Goal: Book appointment/travel/reservation

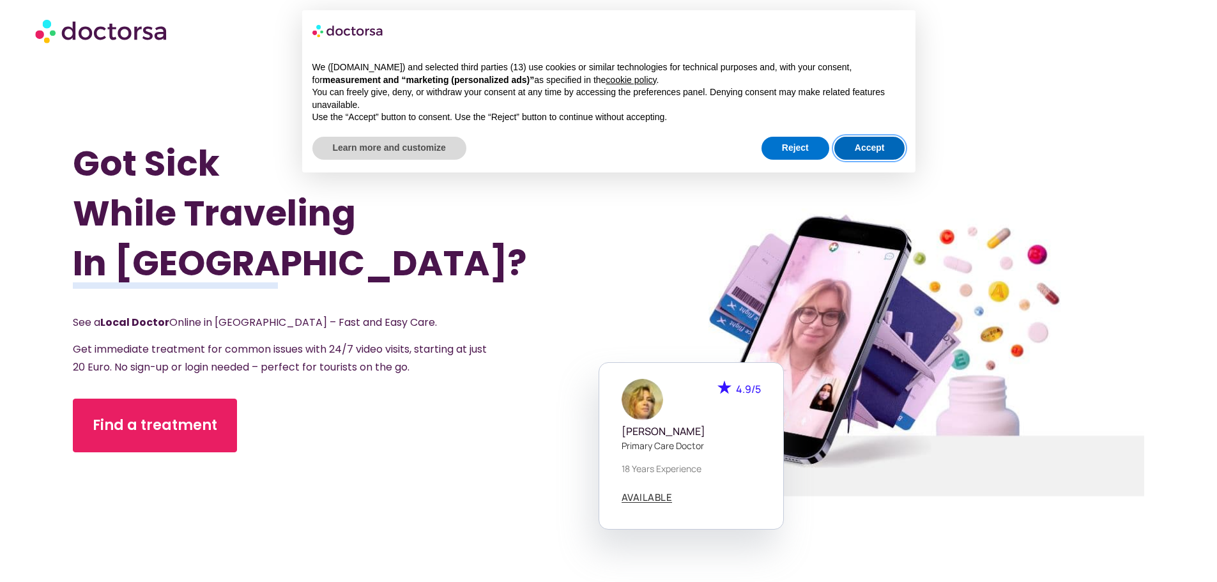
click at [854, 155] on button "Accept" at bounding box center [869, 148] width 71 height 23
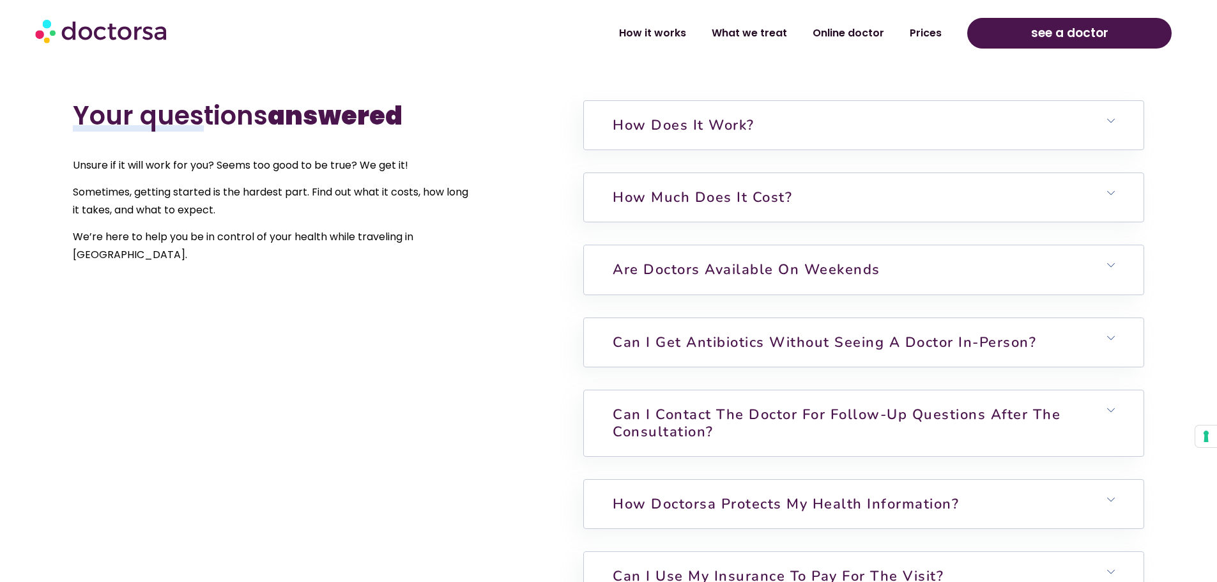
scroll to position [2945, 0]
click at [629, 132] on link "How does it work?" at bounding box center [684, 123] width 142 height 19
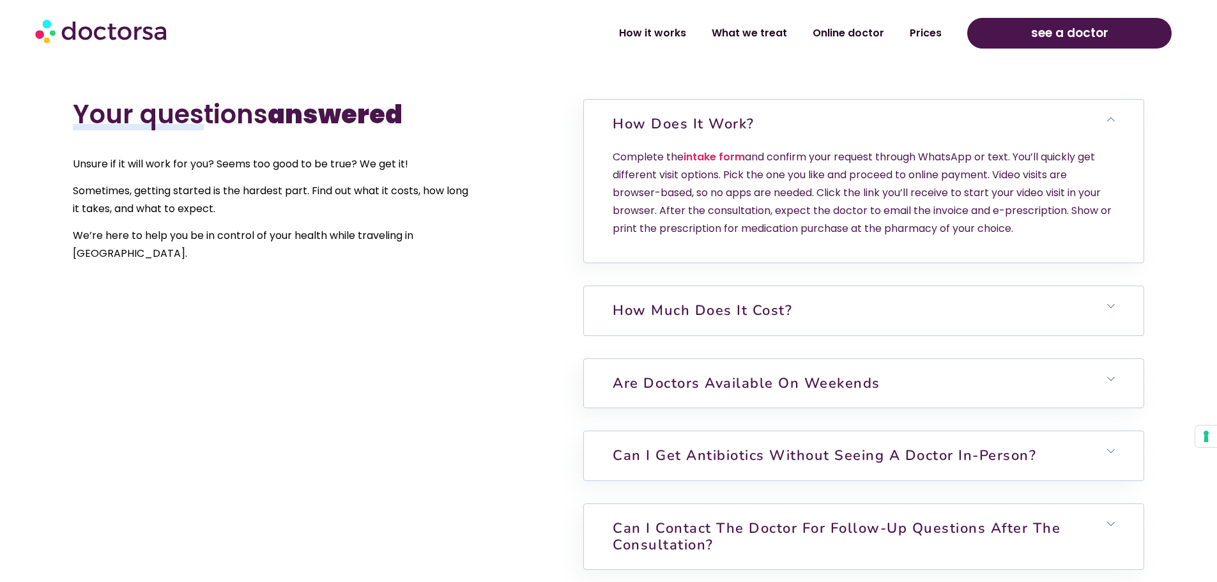
click at [726, 314] on link "How much does it cost?" at bounding box center [703, 310] width 180 height 19
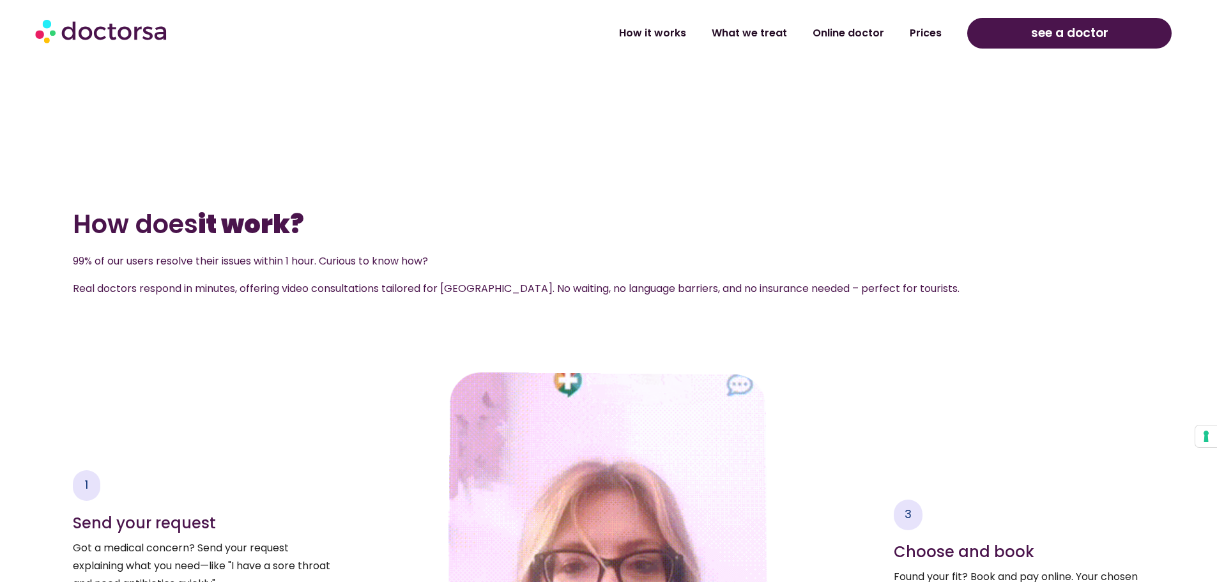
scroll to position [1494, 0]
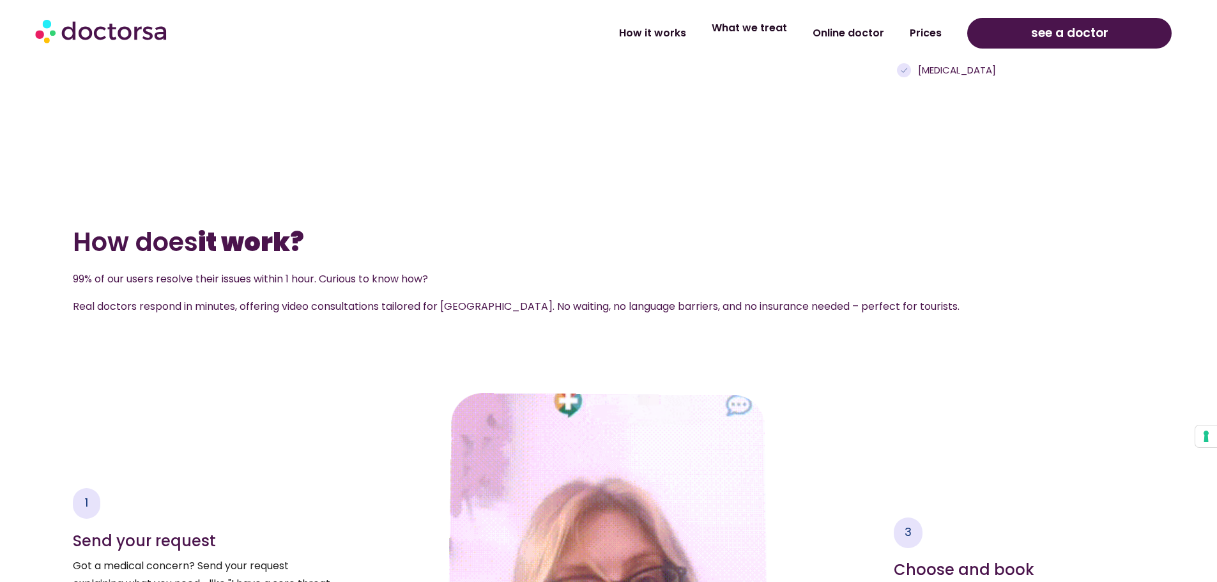
click at [737, 35] on link "What we treat" at bounding box center [749, 27] width 101 height 29
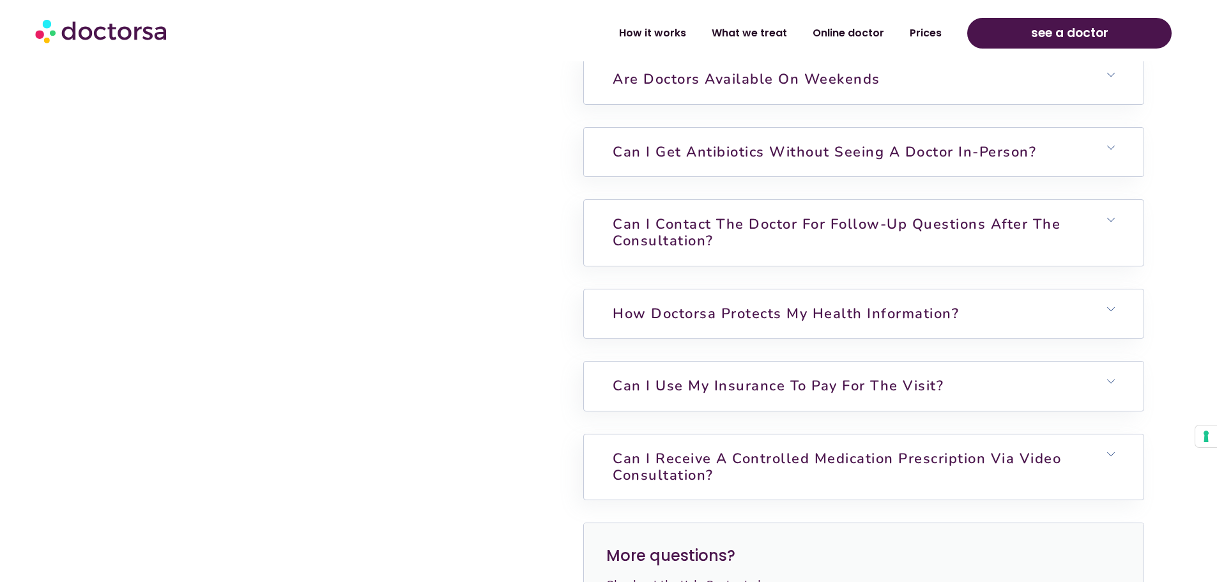
scroll to position [3402, 0]
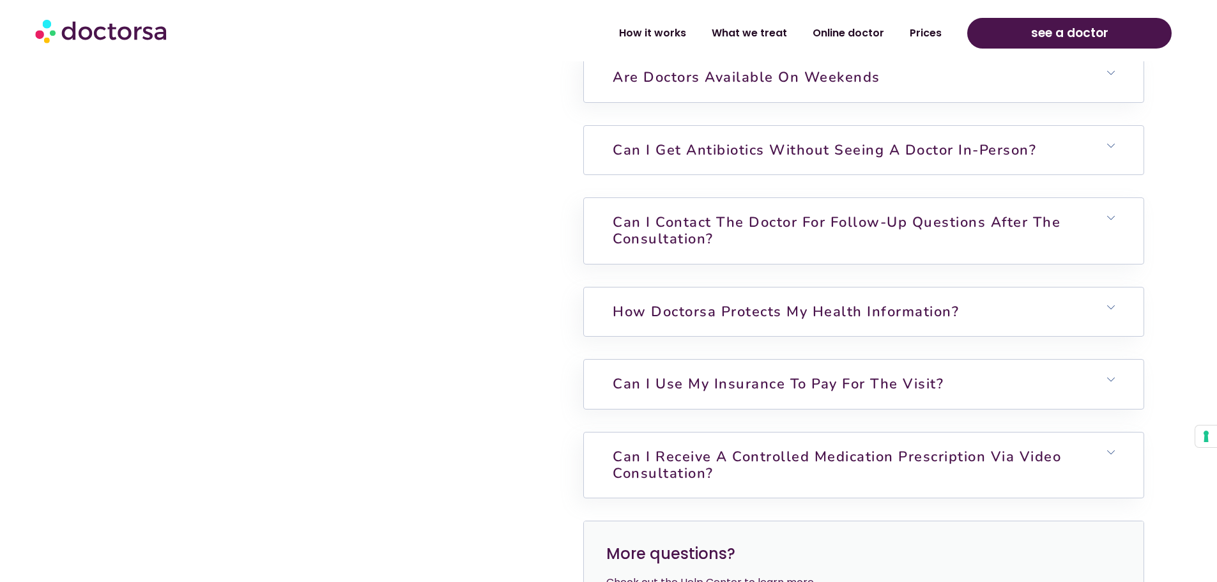
click at [661, 150] on h6 "Can I get antibiotics without seeing a doctor in-person?" at bounding box center [863, 150] width 559 height 49
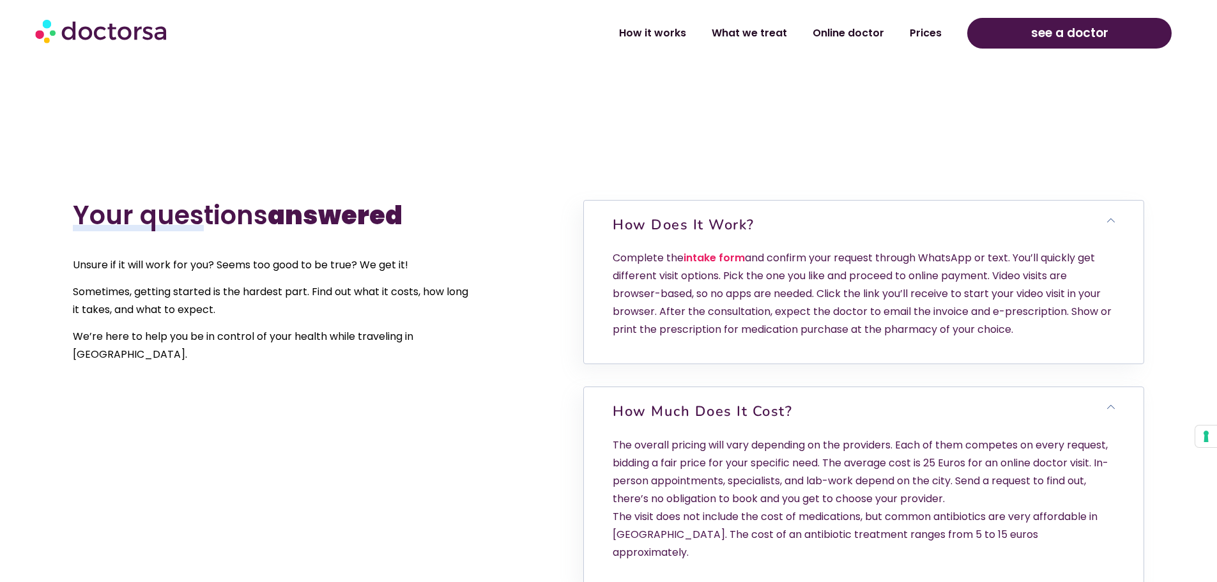
scroll to position [1947, 0]
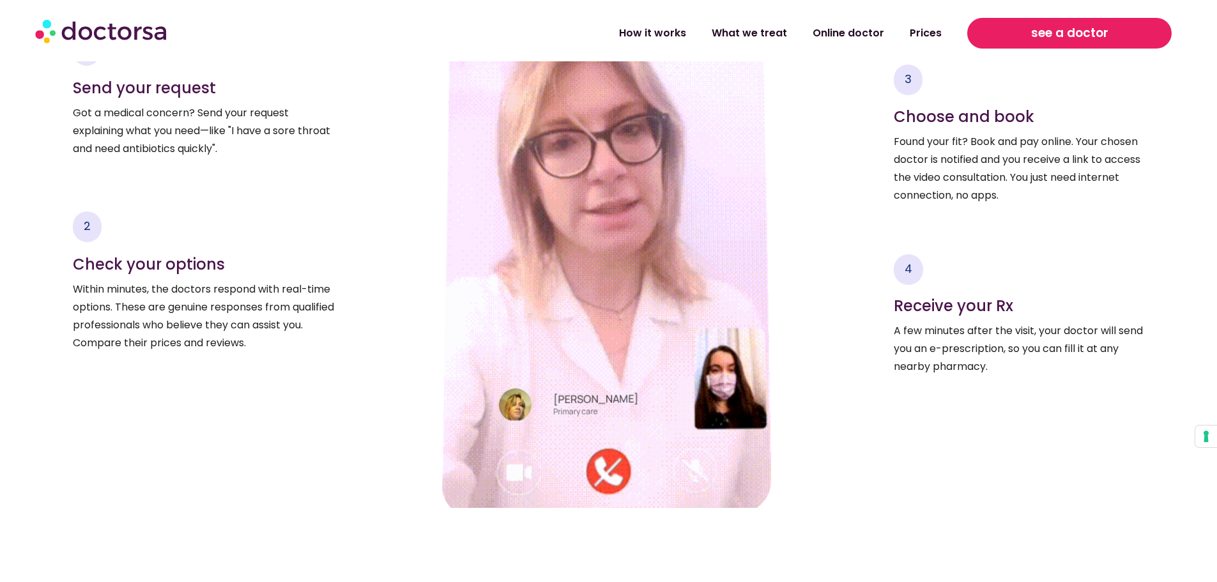
click at [1006, 33] on link "see a doctor" at bounding box center [1069, 33] width 204 height 31
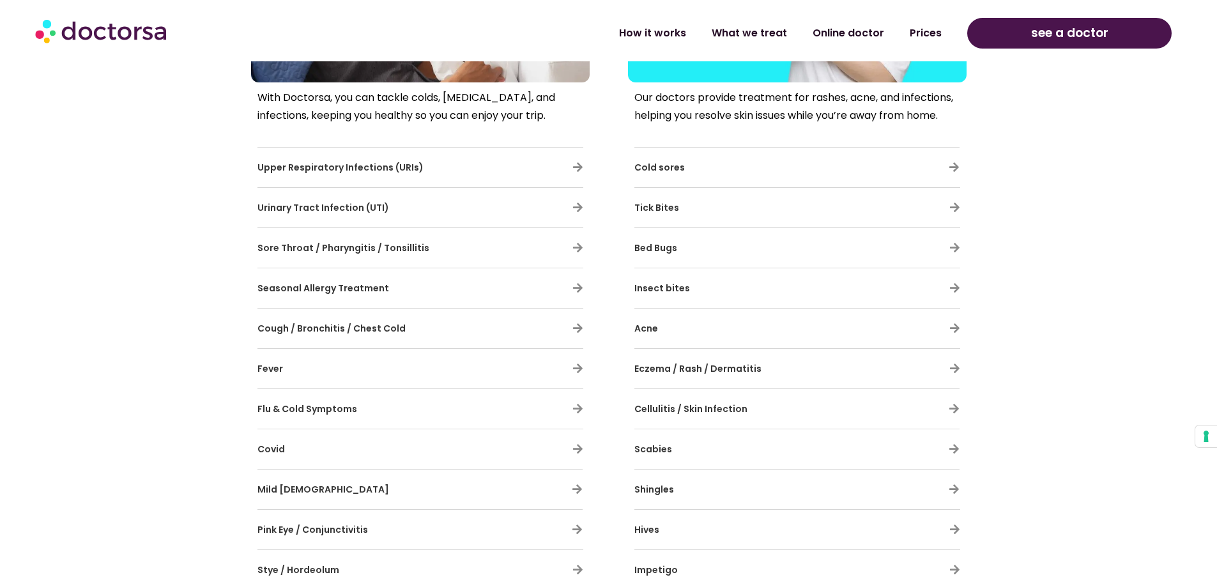
scroll to position [808, 0]
click at [305, 169] on span "Upper Respiratory Infections (URIs)" at bounding box center [340, 169] width 166 height 13
click at [581, 172] on icon at bounding box center [577, 169] width 11 height 11
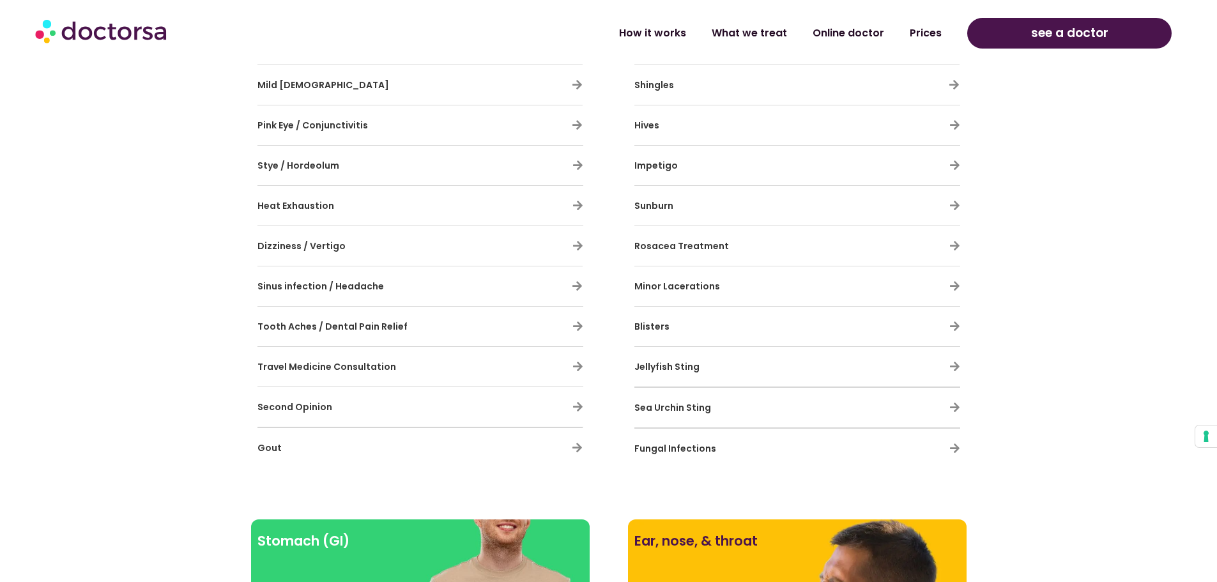
scroll to position [0, 0]
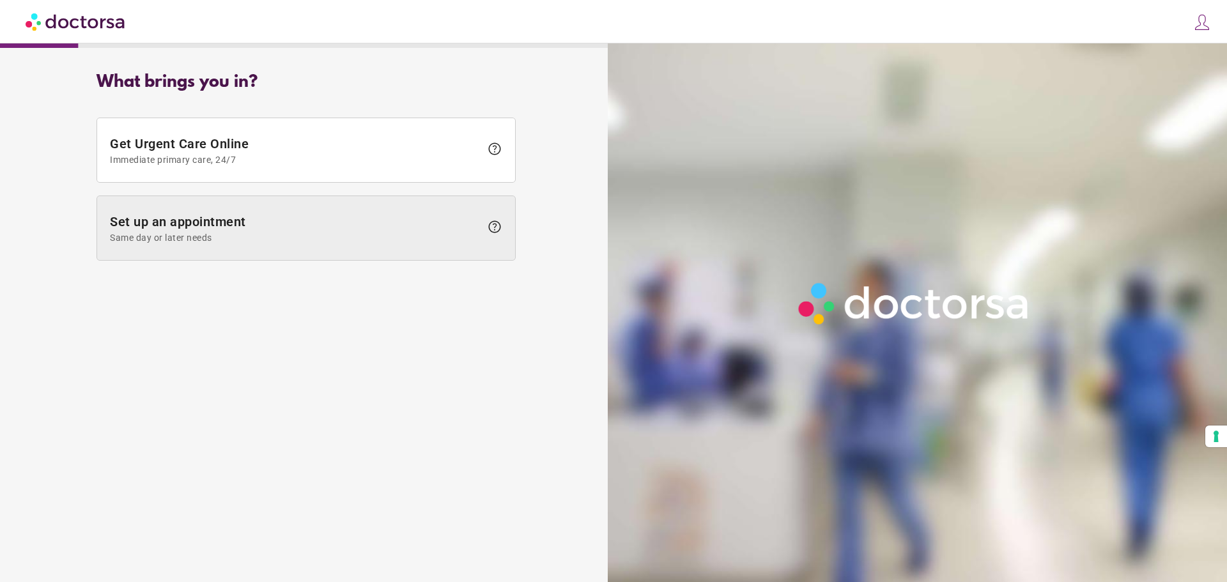
click at [192, 228] on span "Set up an appointment Same day or later needs" at bounding box center [295, 228] width 371 height 29
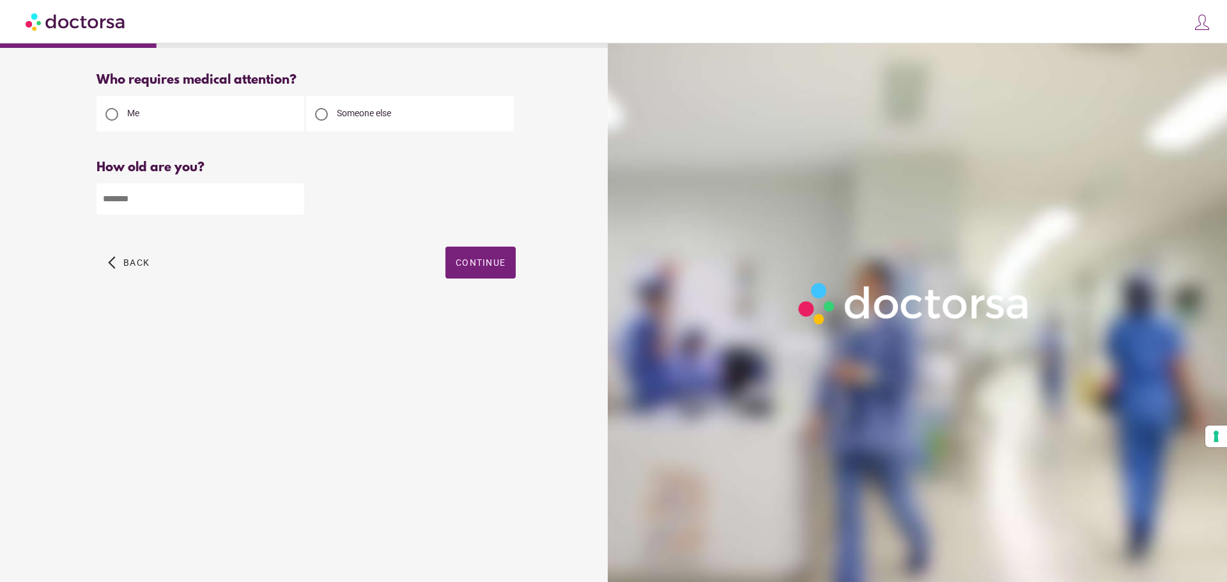
click at [199, 210] on input "number" at bounding box center [200, 198] width 208 height 31
type input "**"
click at [479, 250] on span "button" at bounding box center [480, 263] width 70 height 32
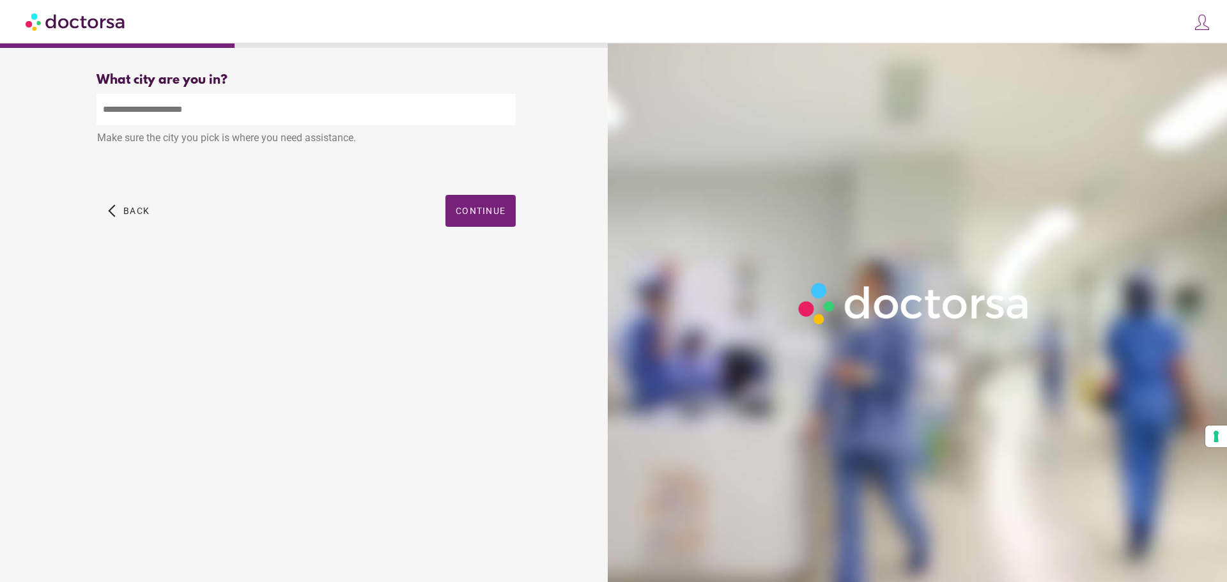
click at [218, 123] on input "text" at bounding box center [305, 109] width 419 height 31
click at [202, 104] on input "text" at bounding box center [305, 109] width 419 height 31
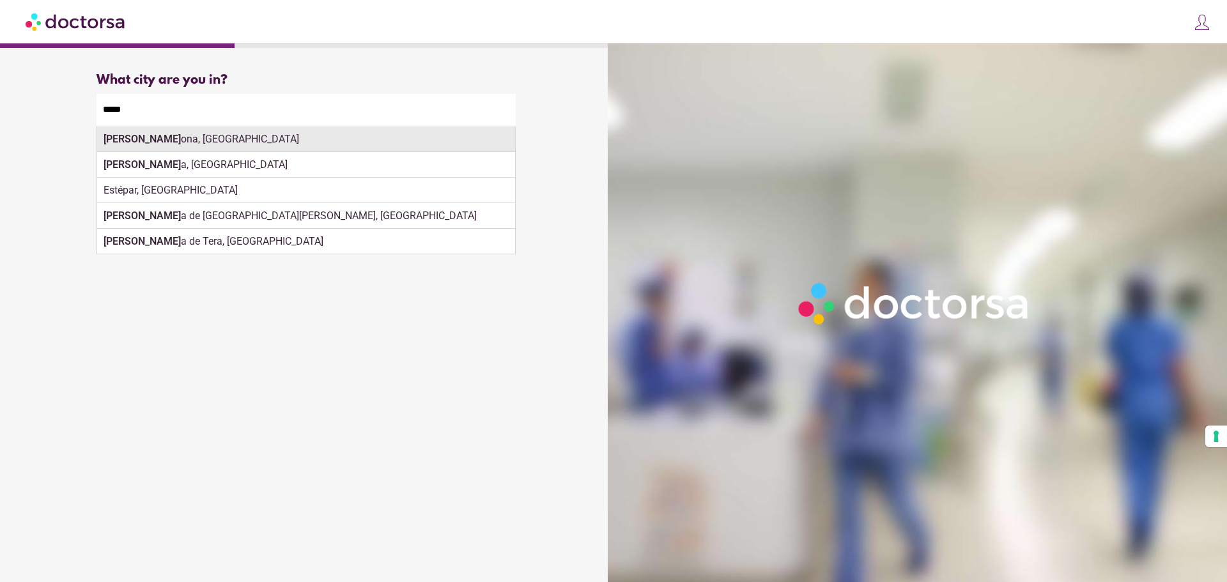
click at [217, 152] on div "Estep ona, Spain" at bounding box center [306, 140] width 418 height 26
type input "**********"
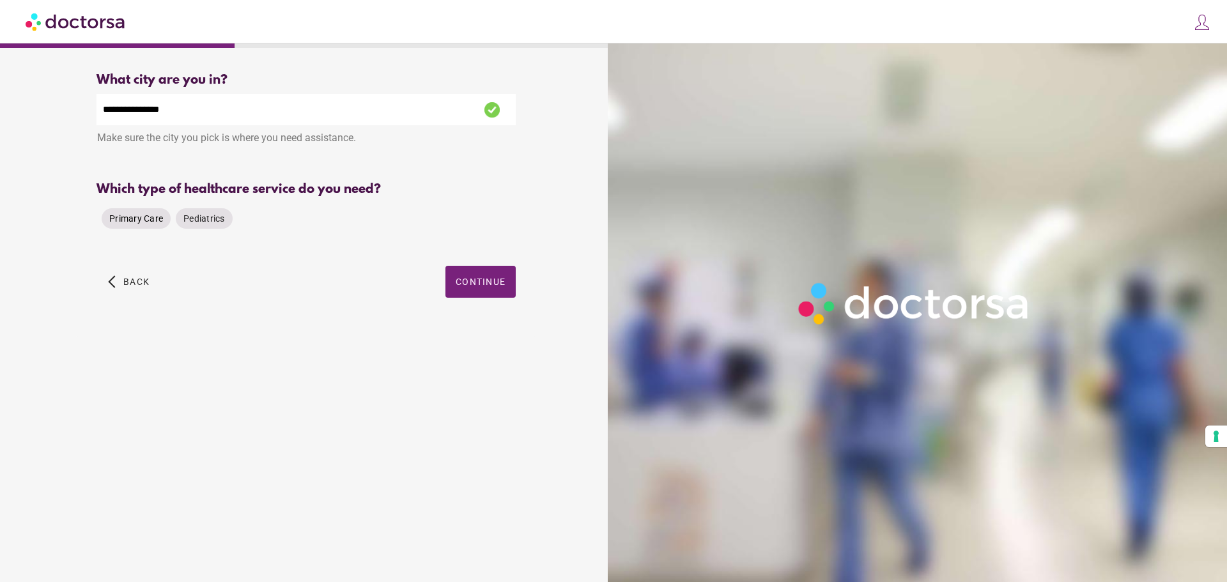
click at [127, 221] on span "Primary Care" at bounding box center [136, 218] width 54 height 10
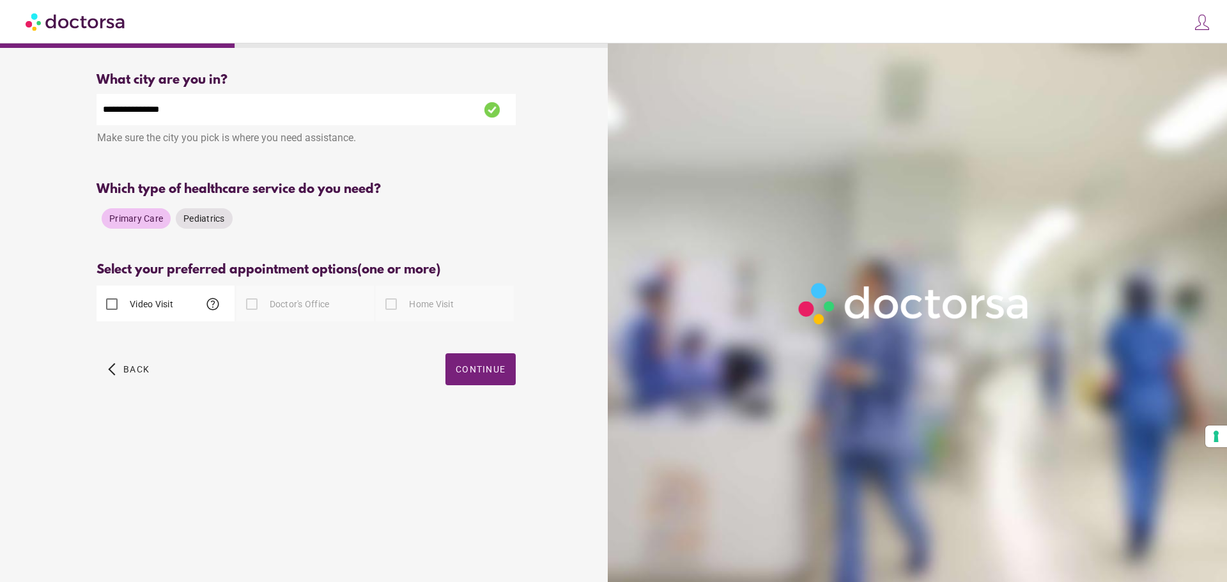
click at [136, 303] on label "Video Visit" at bounding box center [150, 304] width 46 height 13
click at [491, 376] on span "button" at bounding box center [480, 369] width 70 height 32
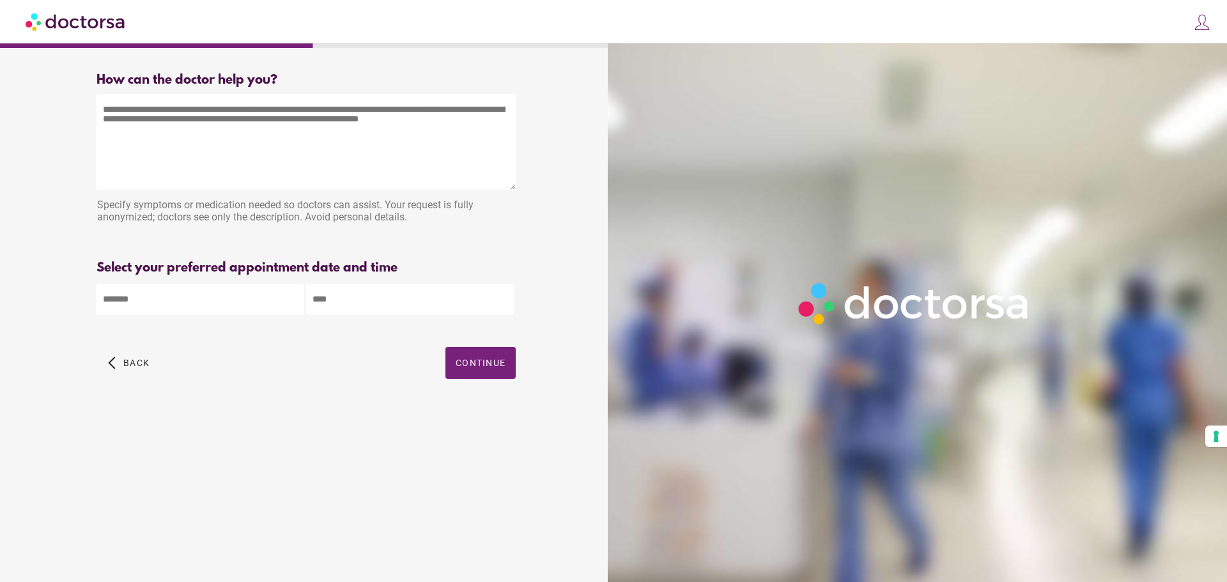
click at [280, 196] on div "Specify symptoms or medication needed so doctors can assist. Your request is fu…" at bounding box center [305, 212] width 419 height 40
click at [157, 98] on textarea at bounding box center [305, 142] width 419 height 96
type textarea "**********"
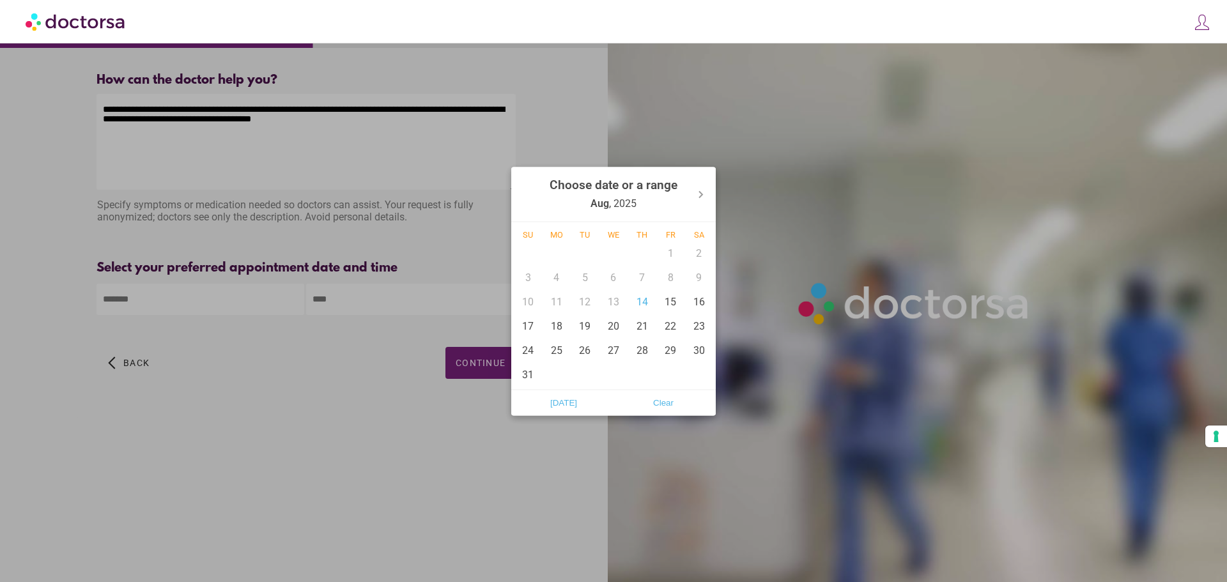
click at [187, 298] on body "**********" at bounding box center [613, 291] width 1227 height 582
click at [639, 305] on div "14" at bounding box center [641, 301] width 29 height 24
type input "******"
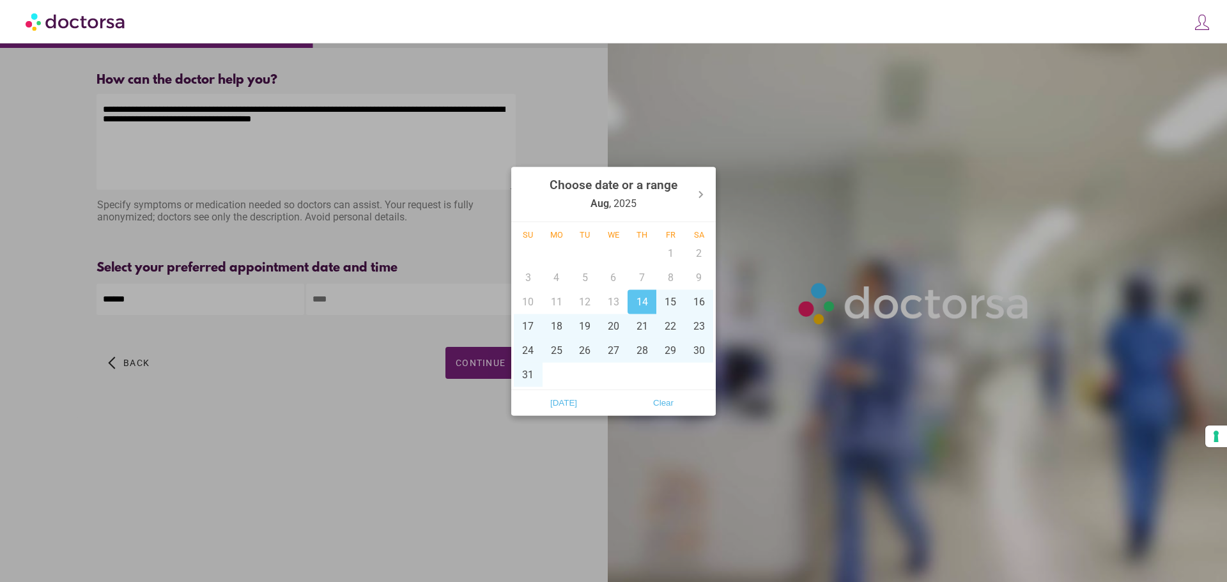
click at [445, 477] on div at bounding box center [613, 291] width 1227 height 582
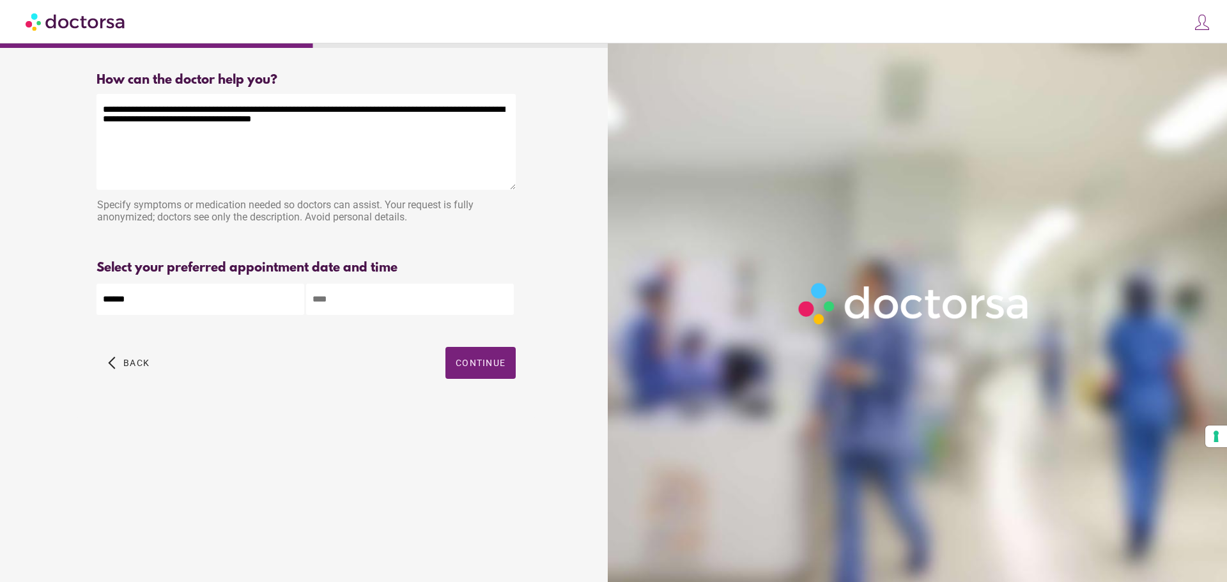
click at [377, 302] on input "text" at bounding box center [410, 299] width 208 height 31
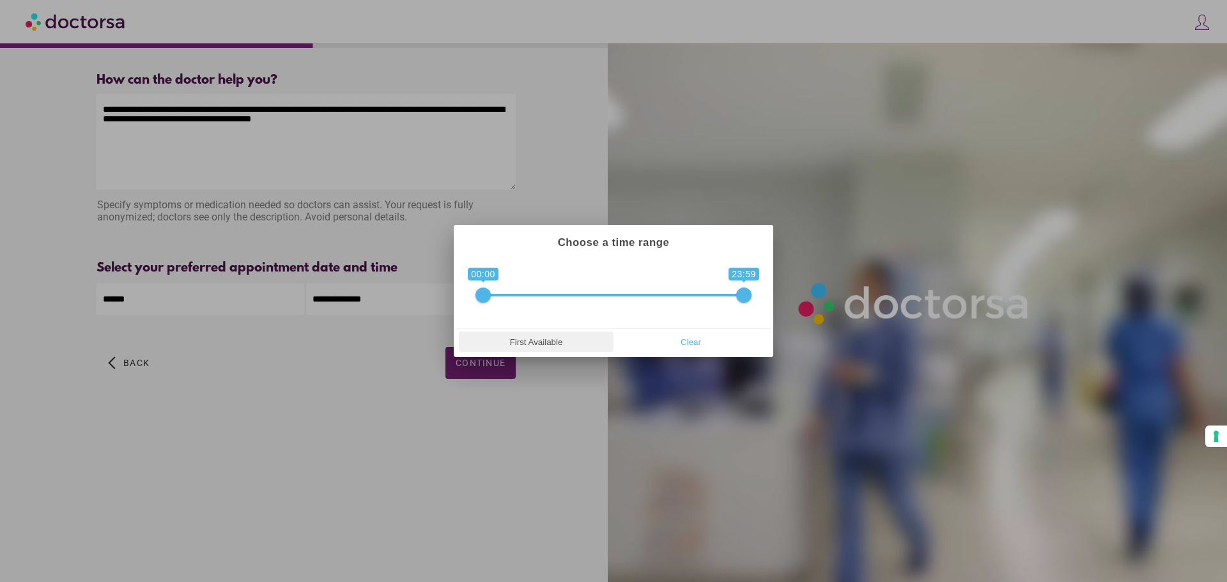
click at [542, 347] on span "First Available" at bounding box center [536, 341] width 147 height 19
type input "**********"
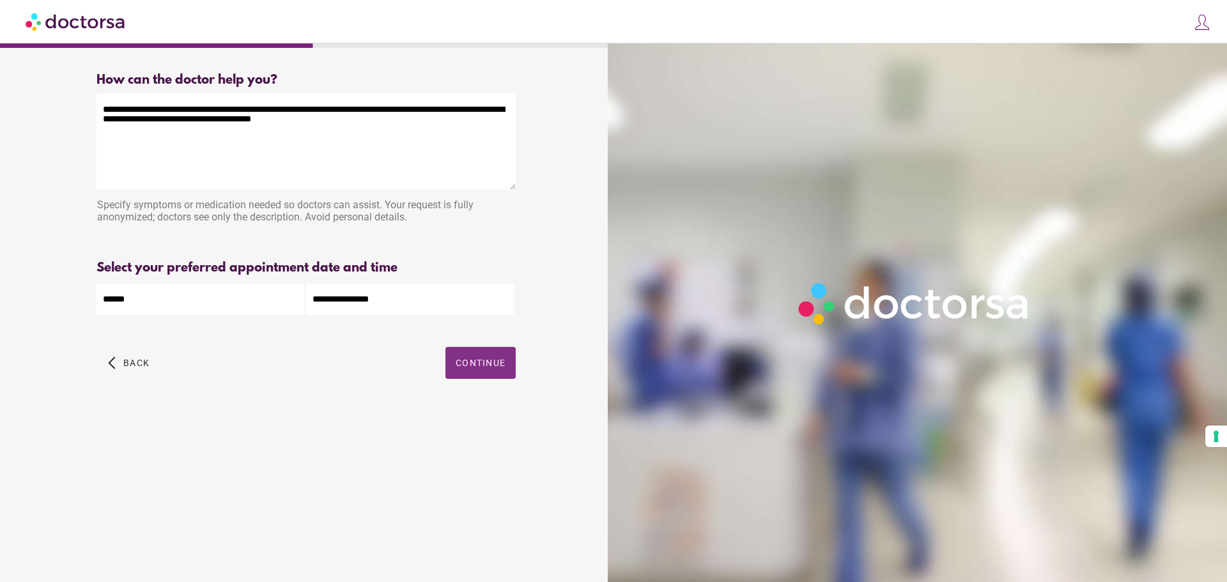
click at [481, 366] on span "Continue" at bounding box center [481, 363] width 50 height 10
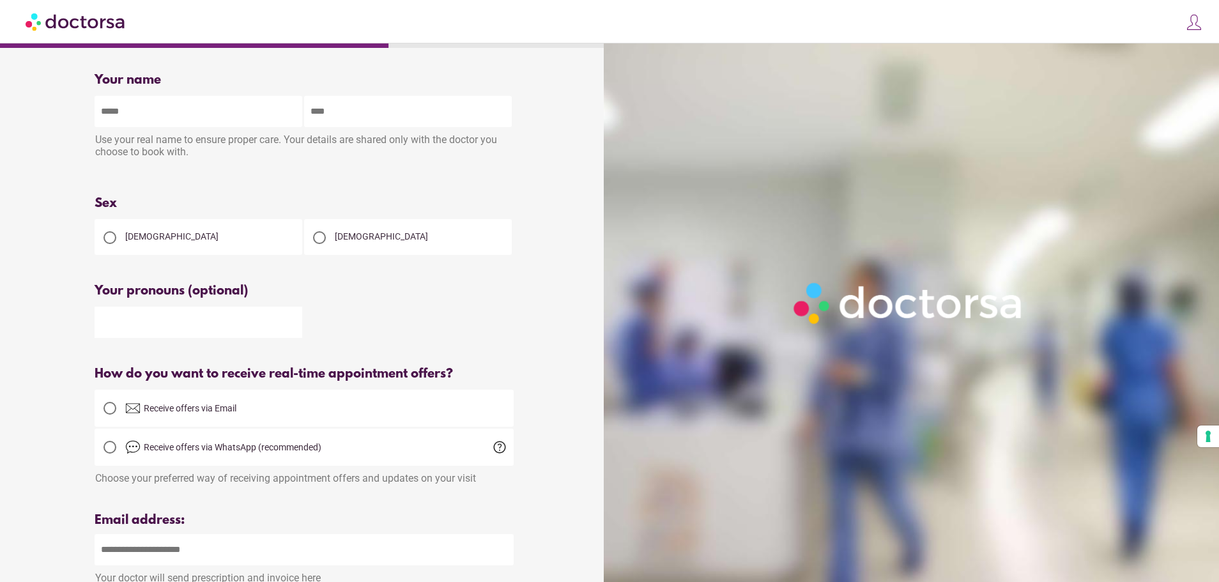
click at [327, 234] on div at bounding box center [320, 238] width 26 height 26
click at [193, 116] on input "text" at bounding box center [199, 111] width 208 height 31
type input "********"
type input "*****"
click at [449, 318] on div at bounding box center [304, 321] width 419 height 33
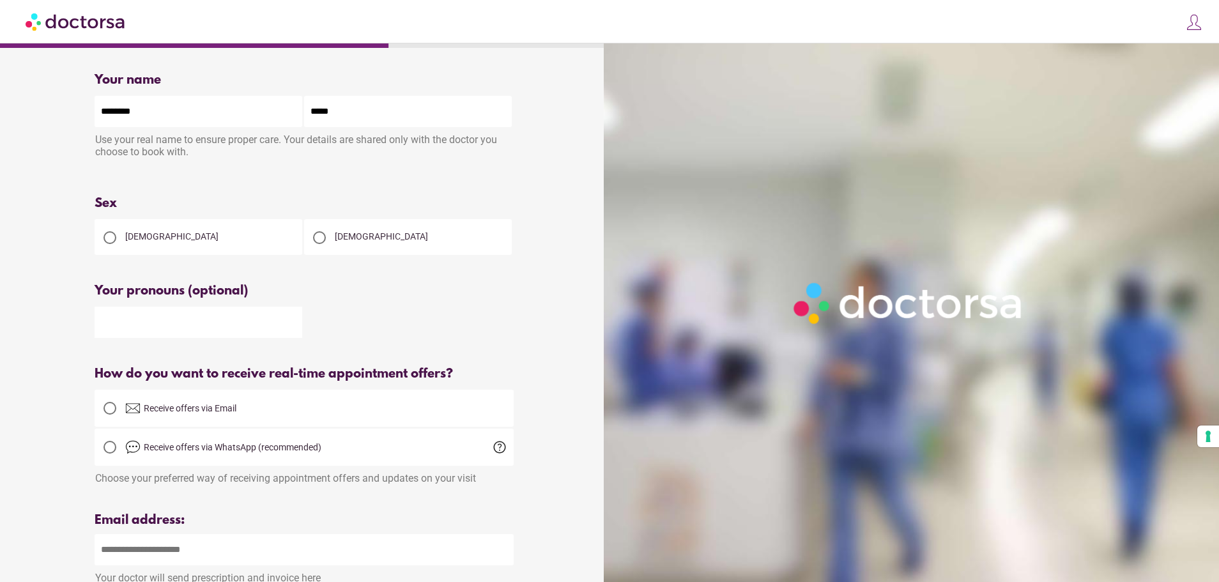
scroll to position [364, 0]
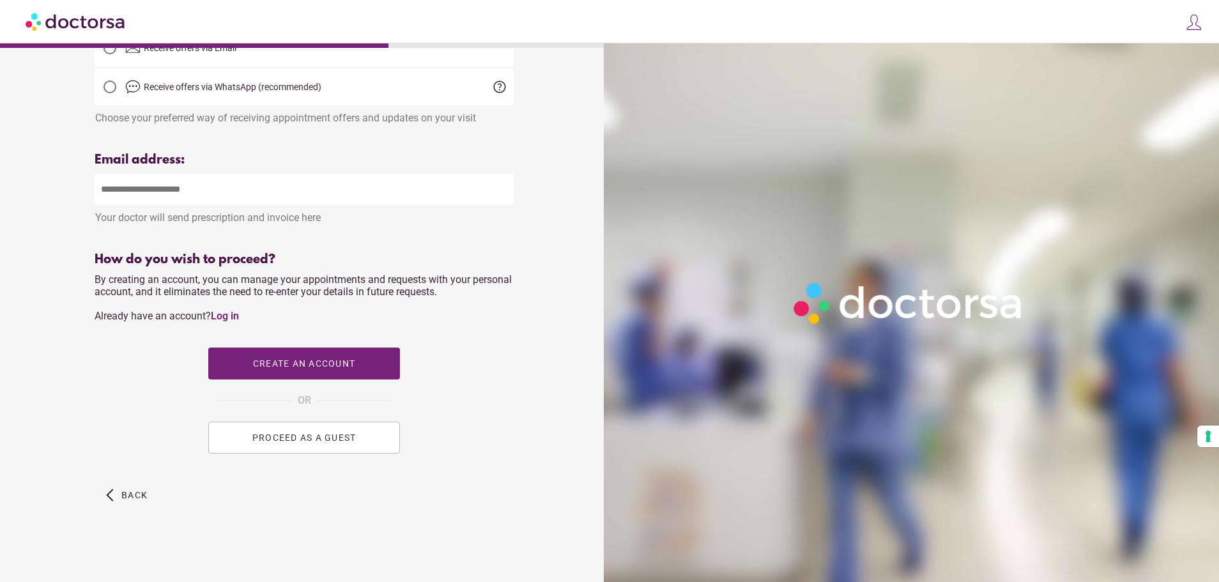
click at [312, 449] on button "PROCEED AS A GUEST" at bounding box center [304, 438] width 192 height 32
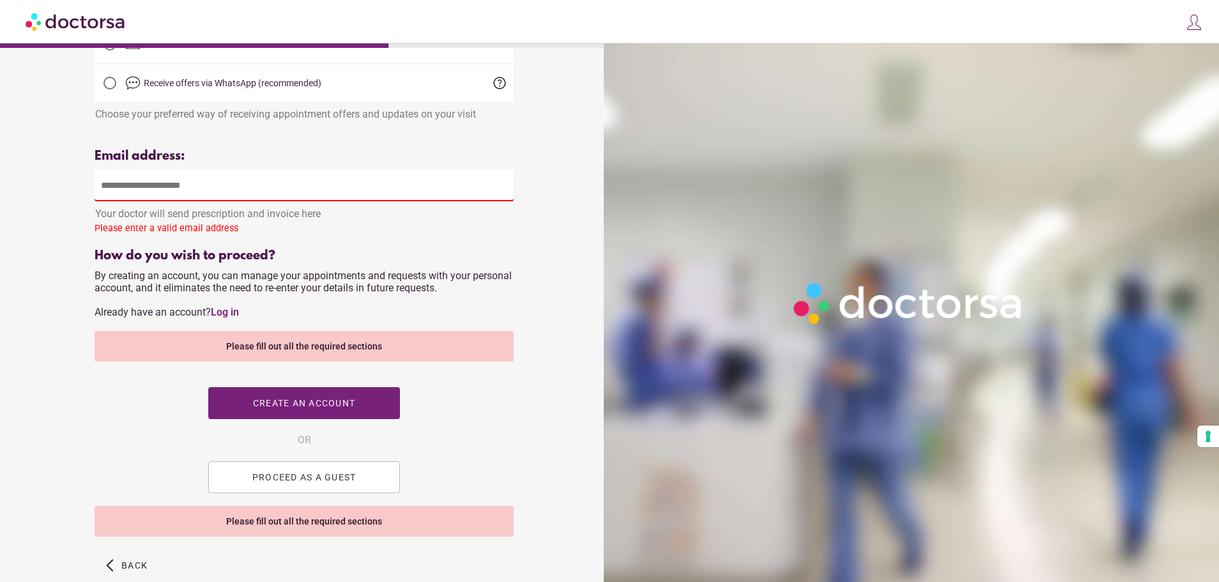
click at [202, 201] on input "email" at bounding box center [304, 185] width 419 height 31
type input "**********"
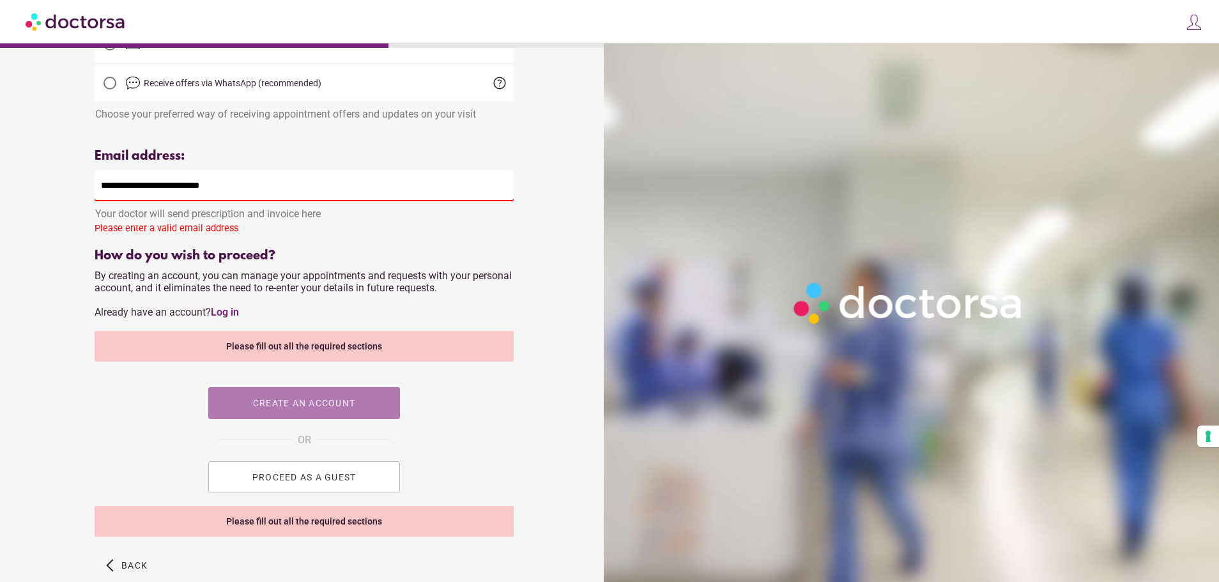
click at [294, 404] on span "Create an account" at bounding box center [304, 403] width 102 height 10
type input "**********"
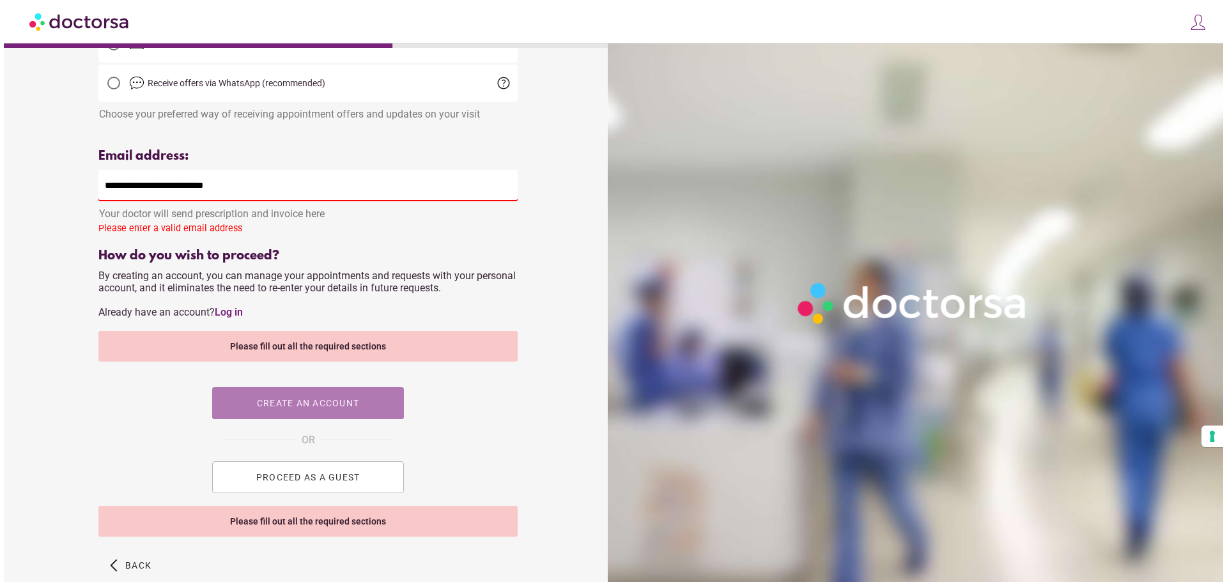
scroll to position [0, 0]
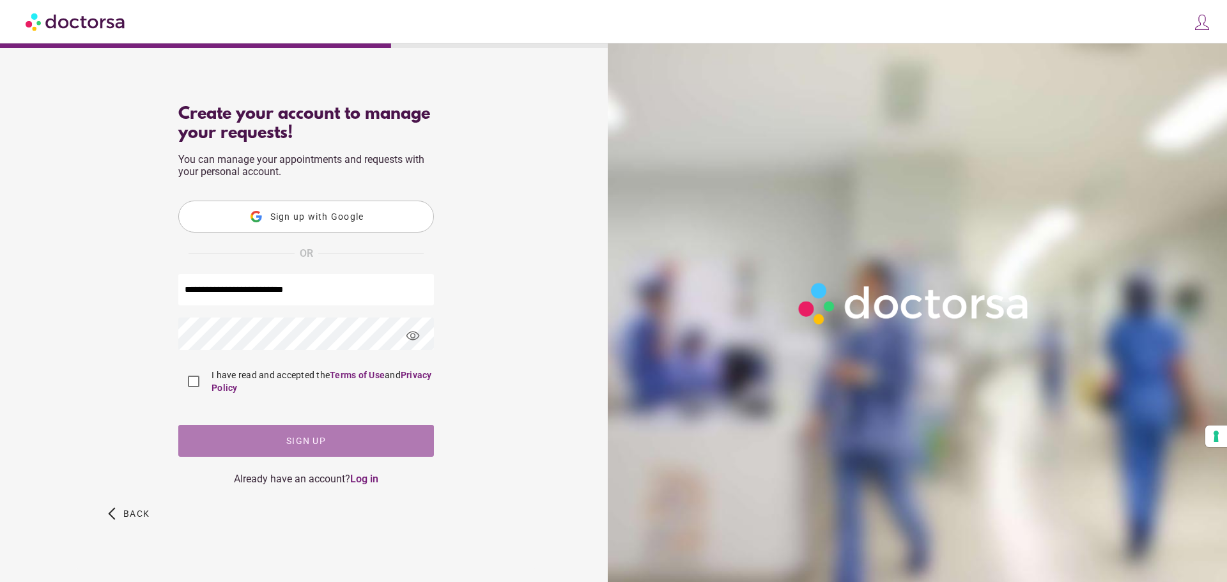
click at [251, 436] on span "button" at bounding box center [306, 441] width 256 height 32
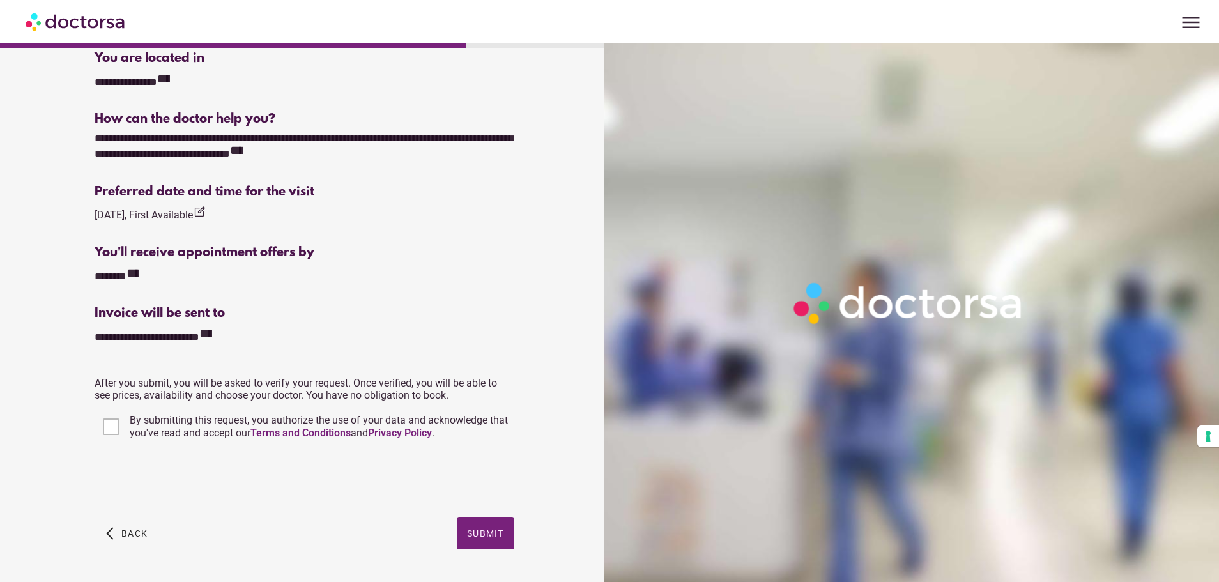
scroll to position [349, 0]
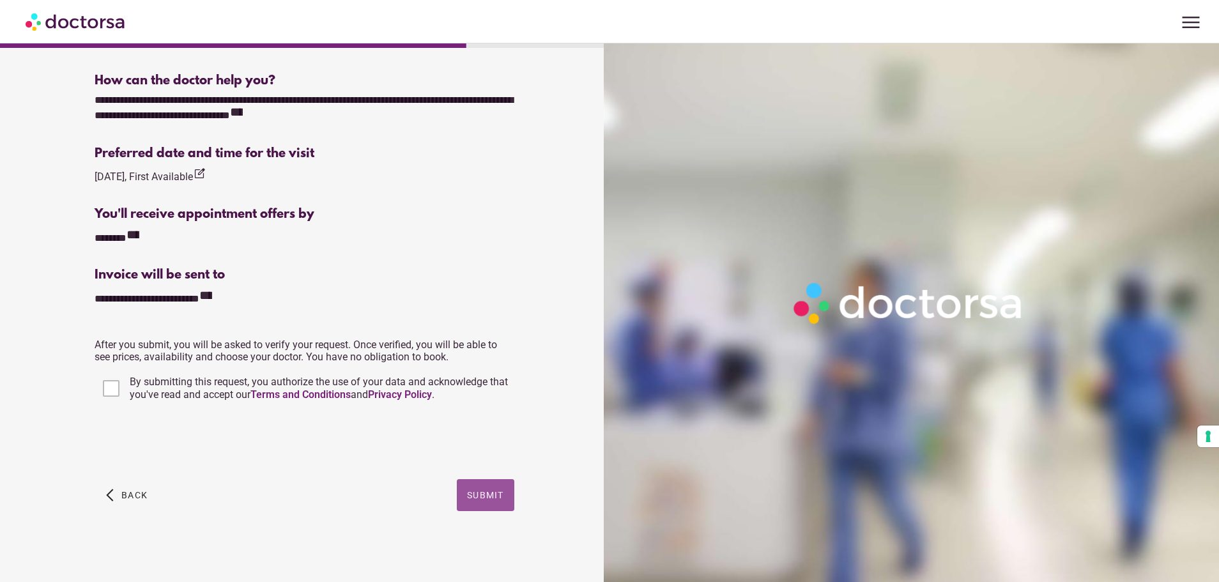
click at [496, 493] on span "Submit" at bounding box center [485, 495] width 37 height 10
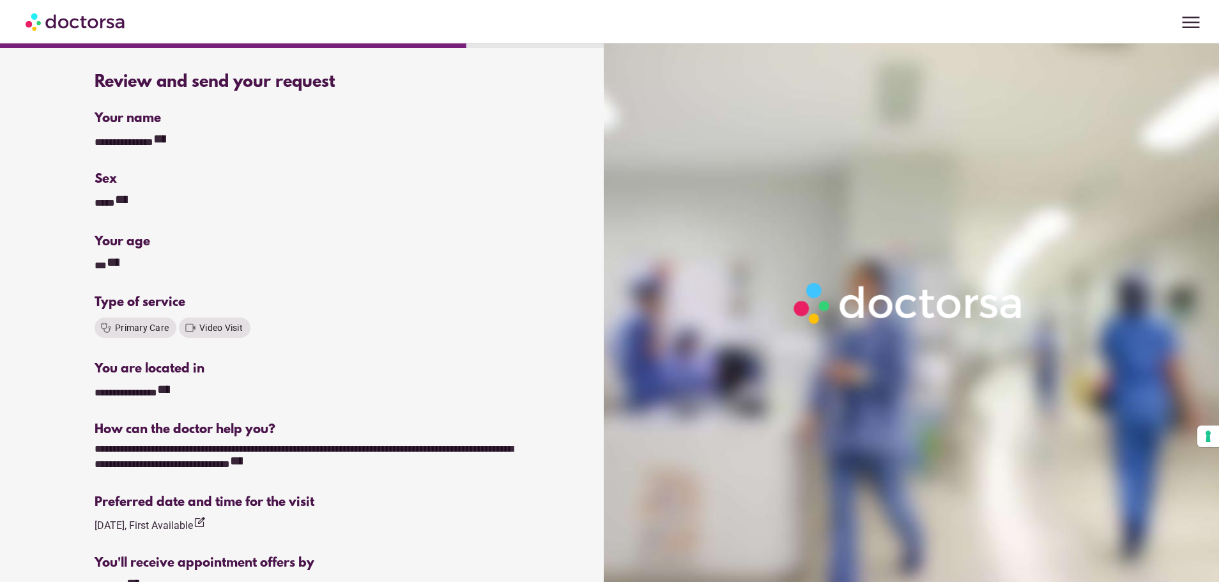
scroll to position [349, 0]
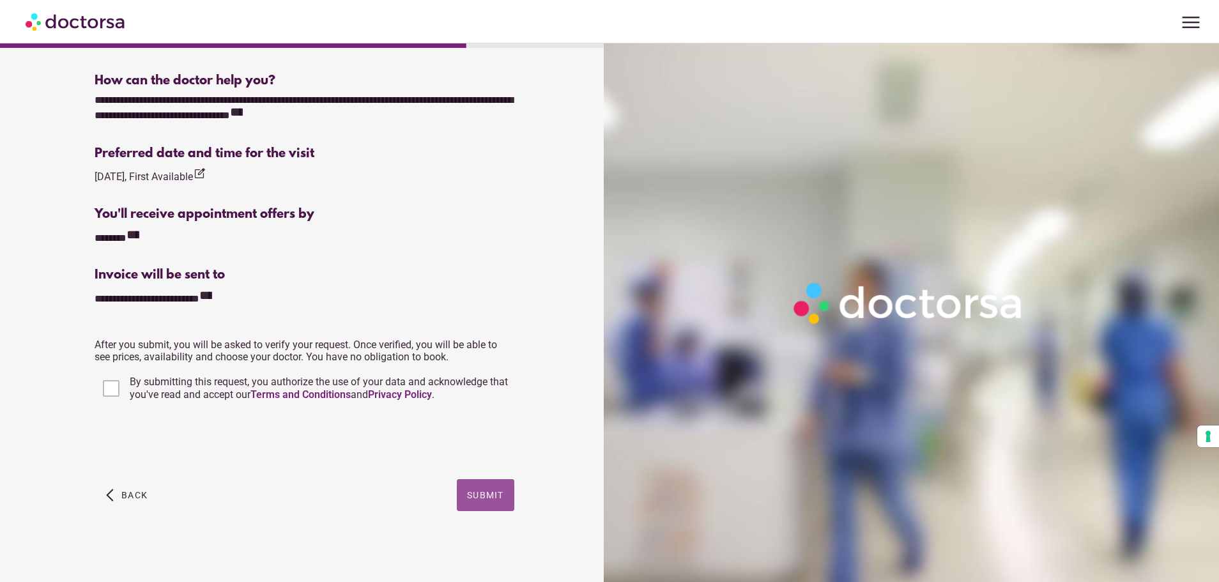
click at [487, 498] on span "Submit" at bounding box center [485, 495] width 37 height 10
